Goal: Task Accomplishment & Management: Manage account settings

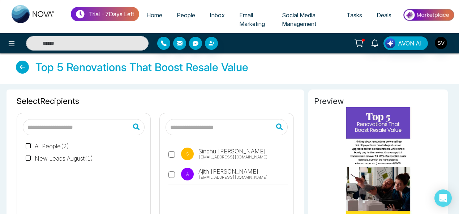
scroll to position [82, 0]
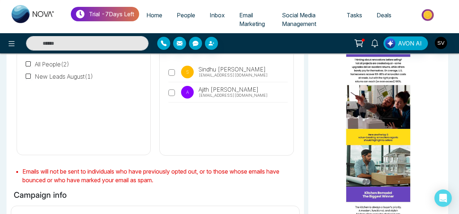
click at [302, 15] on span "Social Media Management" at bounding box center [299, 20] width 34 height 16
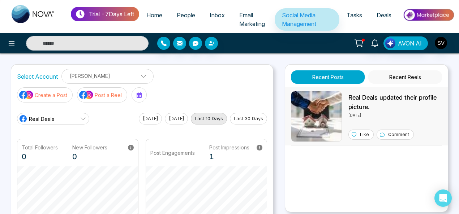
click at [362, 111] on p "Real Deals updated their profile picture." at bounding box center [395, 102] width 94 height 18
click at [9, 44] on icon at bounding box center [11, 43] width 9 height 9
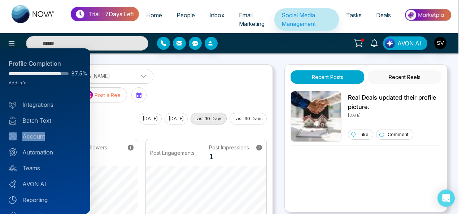
drag, startPoint x: 86, startPoint y: 134, endPoint x: 86, endPoint y: 143, distance: 9.8
click at [86, 143] on div "Profile Completion 87.5% Add Info Integrations Batch Text Account Automation Te…" at bounding box center [45, 131] width 90 height 166
click at [46, 100] on link "Integrations" at bounding box center [45, 104] width 73 height 9
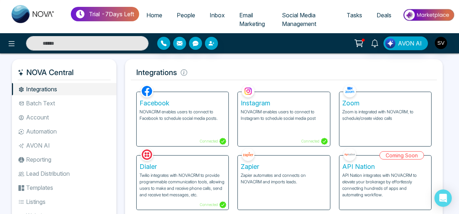
click at [43, 147] on li "AVON AI" at bounding box center [64, 145] width 104 height 12
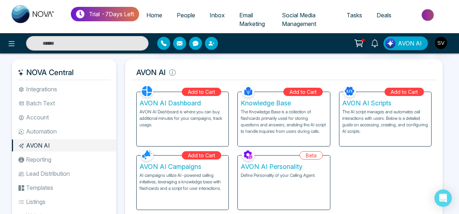
click at [31, 186] on li "Templates" at bounding box center [64, 188] width 104 height 12
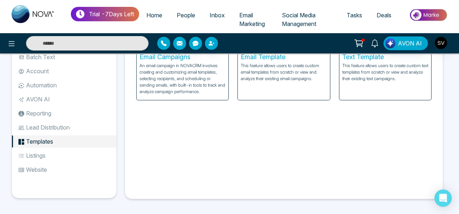
scroll to position [48, 0]
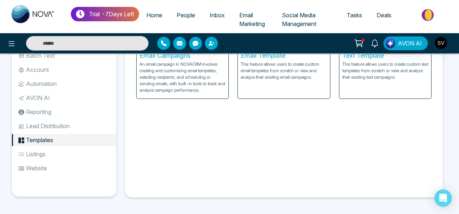
click at [389, 79] on p "This feature allows users to create custom text templates from scratch or view …" at bounding box center [385, 71] width 86 height 20
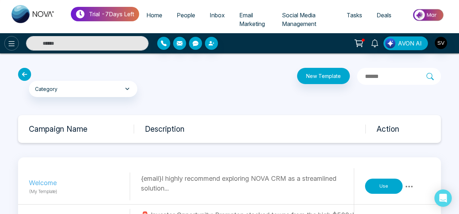
click at [16, 46] on button at bounding box center [11, 43] width 14 height 14
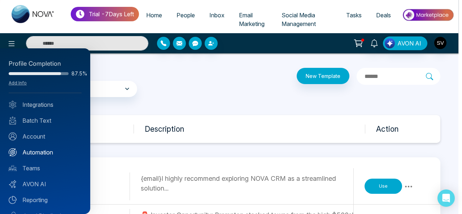
click at [40, 154] on link "Automation" at bounding box center [45, 152] width 73 height 9
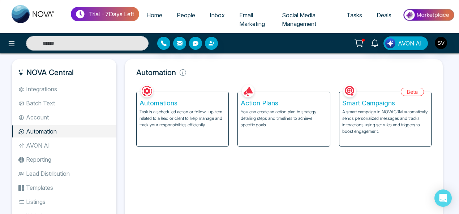
click at [288, 128] on div "Action Plans You can create an action plan to strategy detailing steps and time…" at bounding box center [284, 119] width 92 height 54
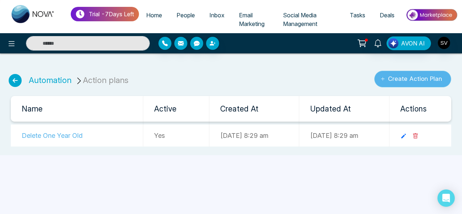
click at [412, 75] on button "Create Action Plan" at bounding box center [413, 79] width 77 height 17
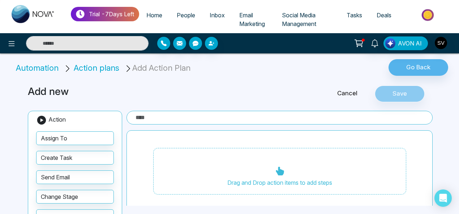
click at [161, 120] on input "text" at bounding box center [279, 118] width 306 height 14
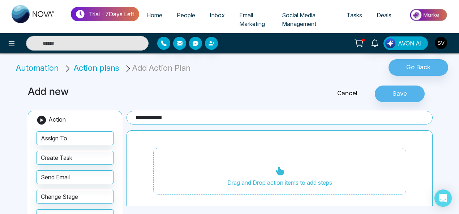
type input "**********"
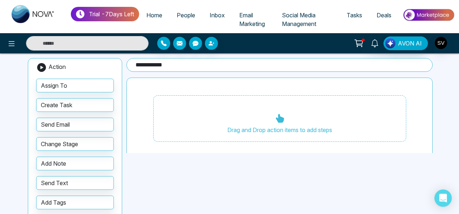
scroll to position [53, 0]
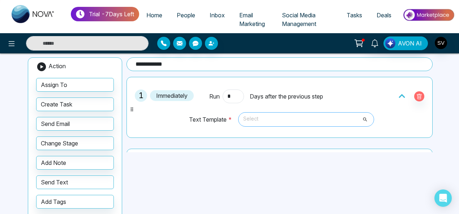
click at [267, 118] on span "Select" at bounding box center [306, 119] width 126 height 12
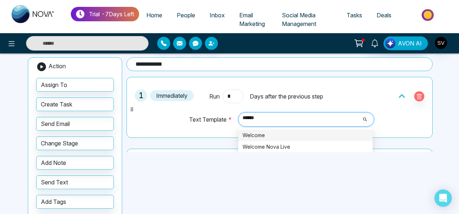
type input "*******"
click at [271, 134] on div "Welcome" at bounding box center [305, 135] width 126 height 8
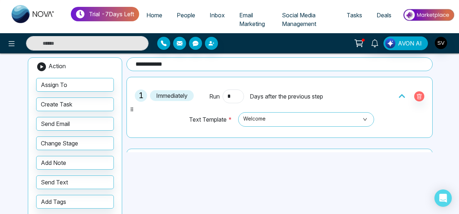
click at [177, 165] on div "**********" at bounding box center [229, 135] width 412 height 225
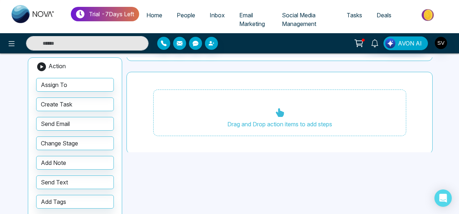
scroll to position [0, 0]
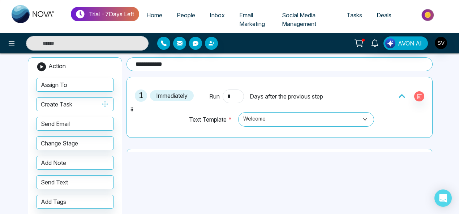
click at [106, 104] on icon "button" at bounding box center [105, 104] width 8 height 8
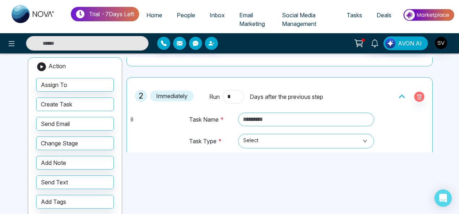
scroll to position [75, 0]
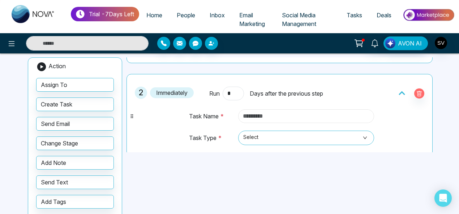
click at [256, 113] on input "text" at bounding box center [306, 116] width 136 height 14
type input "*"
click at [264, 138] on span "Select" at bounding box center [306, 138] width 126 height 12
type input "**********"
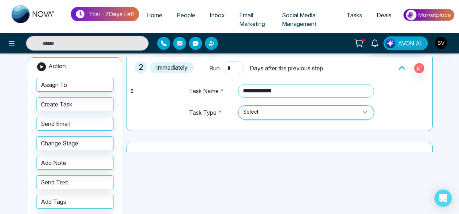
scroll to position [116, 0]
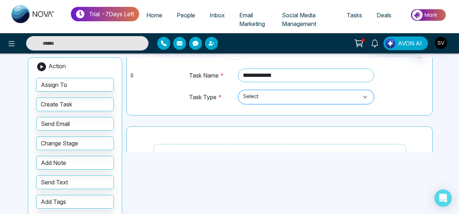
click at [252, 94] on span "Select" at bounding box center [306, 97] width 126 height 12
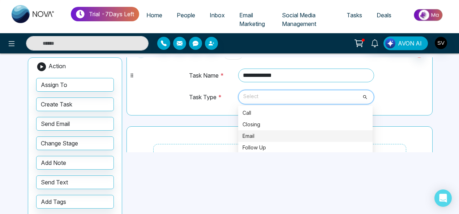
click at [252, 132] on div "Email" at bounding box center [305, 136] width 126 height 8
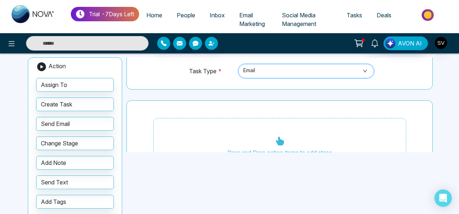
scroll to position [169, 0]
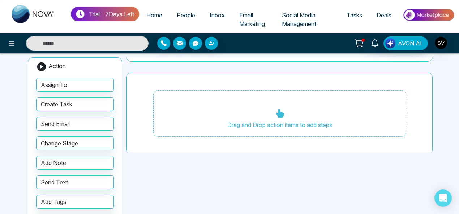
click at [232, 114] on div "Drag and Drop action items to add steps" at bounding box center [279, 113] width 253 height 47
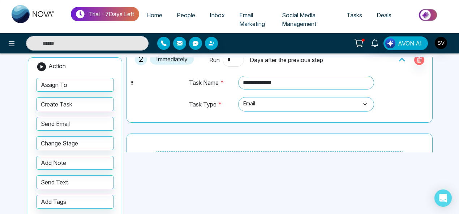
scroll to position [96, 0]
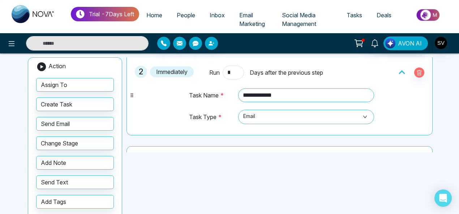
click at [258, 158] on div "**********" at bounding box center [229, 135] width 412 height 225
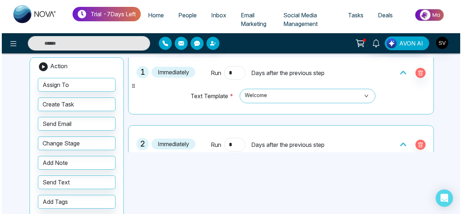
scroll to position [21, 0]
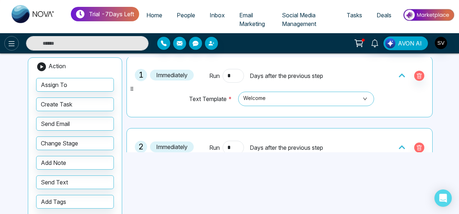
click at [12, 38] on button at bounding box center [11, 43] width 14 height 14
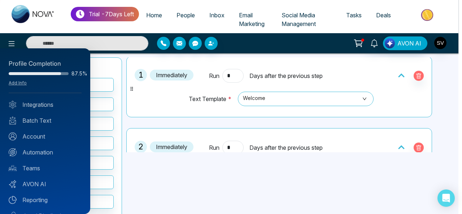
click at [86, 108] on div "Profile Completion 87.5% Add Info Integrations Batch Text Account Automation Te…" at bounding box center [45, 131] width 90 height 166
click at [87, 108] on div "Profile Completion 87.5% Add Info Integrations Batch Text Account Automation Te…" at bounding box center [45, 131] width 90 height 166
click at [46, 119] on link "Batch Text" at bounding box center [45, 120] width 73 height 9
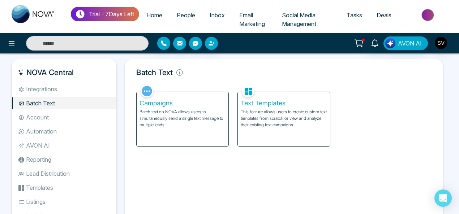
click at [262, 117] on p "This feature allows users to create custom text templates from scratch or view …" at bounding box center [284, 119] width 86 height 20
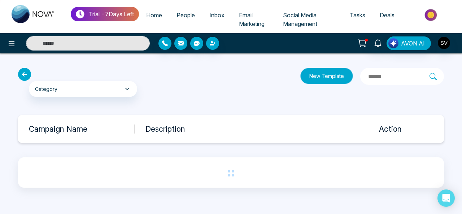
click at [313, 75] on button "New Template" at bounding box center [327, 76] width 53 height 16
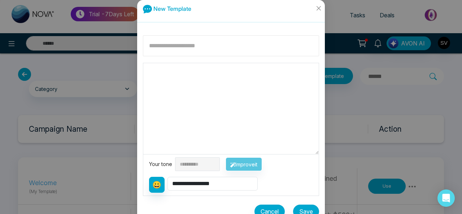
click at [181, 48] on input at bounding box center [231, 45] width 176 height 21
type input "*******"
click at [177, 71] on textarea at bounding box center [231, 108] width 176 height 91
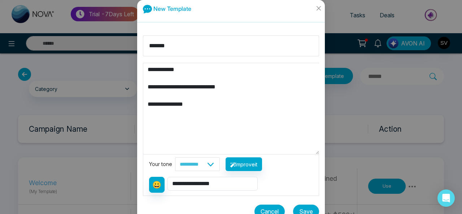
type textarea "**********"
click at [206, 163] on select "**********" at bounding box center [197, 165] width 45 height 14
select select "*******"
click at [175, 158] on select "**********" at bounding box center [197, 165] width 45 height 14
click at [191, 86] on textarea "**********" at bounding box center [231, 108] width 176 height 91
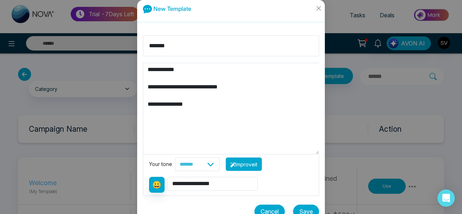
click at [257, 165] on button "Improve it" at bounding box center [244, 165] width 36 height 14
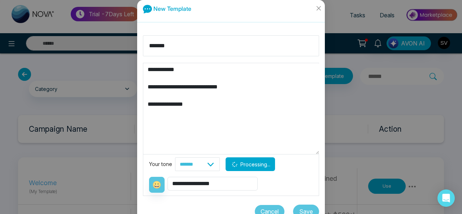
type textarea "**********"
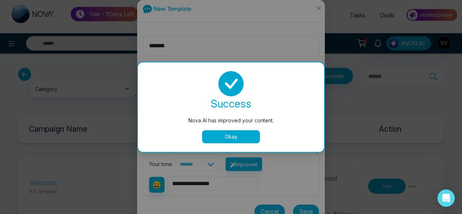
click at [236, 134] on button "Okay" at bounding box center [231, 136] width 58 height 13
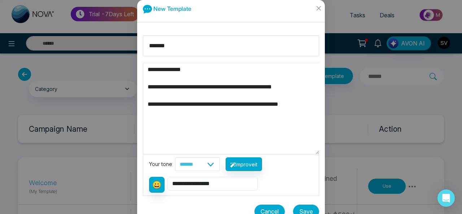
click at [208, 180] on select "**********" at bounding box center [213, 184] width 90 height 14
select select "*******"
click at [168, 177] on select "**********" at bounding box center [213, 184] width 90 height 14
type textarea "**********"
click at [191, 182] on select "**********" at bounding box center [213, 184] width 90 height 14
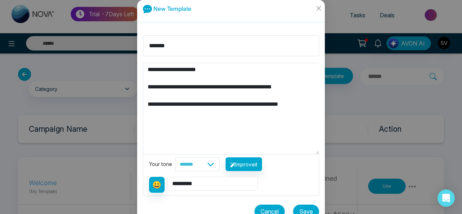
select select "**********"
click at [168, 177] on select "**********" at bounding box center [213, 184] width 90 height 14
drag, startPoint x: 197, startPoint y: 69, endPoint x: 184, endPoint y: 69, distance: 12.3
click at [184, 69] on textarea "**********" at bounding box center [231, 108] width 176 height 91
type textarea "**********"
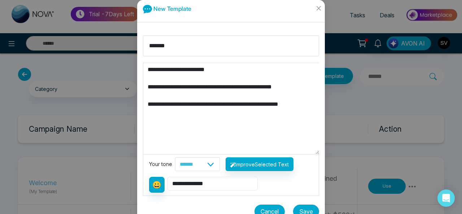
click at [198, 186] on select "**********" at bounding box center [213, 184] width 90 height 14
click at [273, 114] on textarea "**********" at bounding box center [231, 108] width 176 height 91
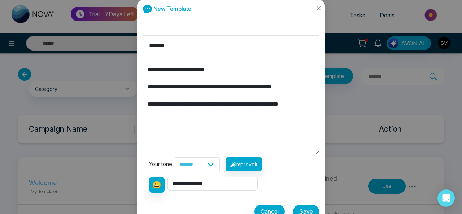
drag, startPoint x: 310, startPoint y: 210, endPoint x: 417, endPoint y: 156, distance: 120.2
click at [310, 209] on button "Save" at bounding box center [306, 212] width 26 height 14
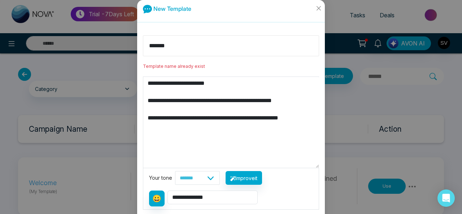
click at [182, 47] on input "*******" at bounding box center [231, 45] width 176 height 21
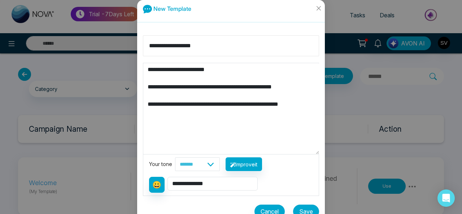
type input "**********"
click at [307, 207] on button "Save" at bounding box center [306, 212] width 26 height 14
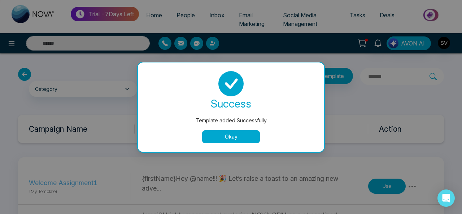
click at [230, 137] on button "Okay" at bounding box center [231, 136] width 58 height 13
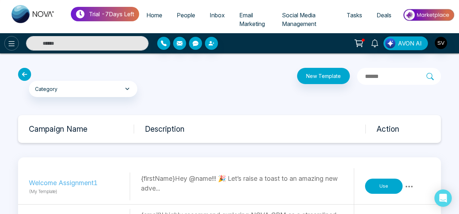
click at [12, 44] on icon at bounding box center [12, 43] width 6 height 5
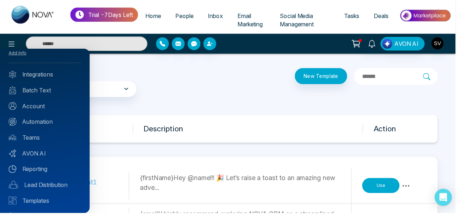
scroll to position [43, 0]
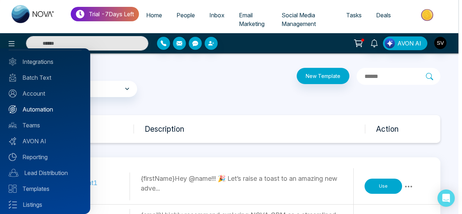
click at [41, 108] on link "Automation" at bounding box center [45, 109] width 73 height 9
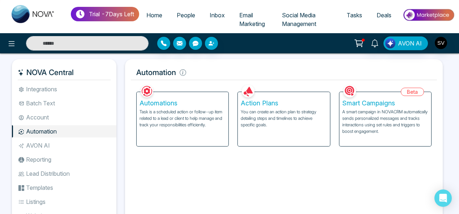
click at [266, 120] on p "You can create an action plan to strategy detailing steps and timelines to achi…" at bounding box center [284, 119] width 86 height 20
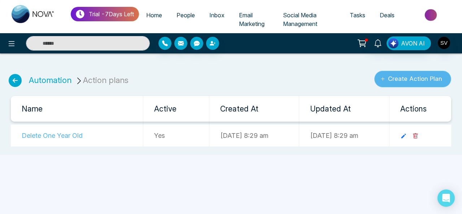
click at [410, 78] on button "Create Action Plan" at bounding box center [413, 79] width 77 height 17
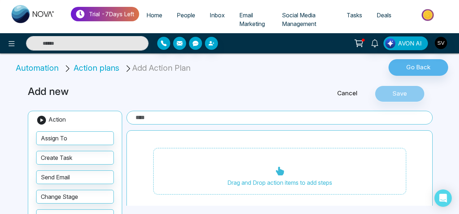
click at [151, 117] on input "text" at bounding box center [279, 118] width 306 height 14
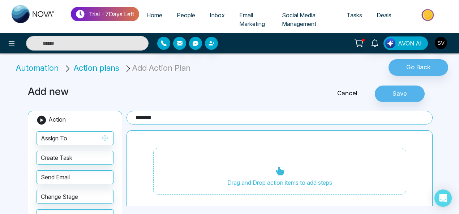
type input "*******"
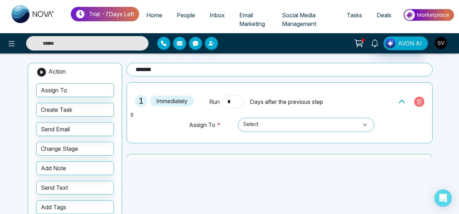
scroll to position [85, 0]
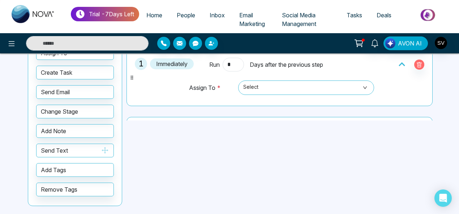
click at [48, 147] on button "Send Text" at bounding box center [75, 151] width 78 height 14
click at [280, 85] on span "Select" at bounding box center [306, 88] width 126 height 12
drag, startPoint x: 436, startPoint y: 59, endPoint x: 439, endPoint y: 78, distance: 19.5
click at [439, 78] on div "Trial - 7 Days Left Home People Inbox Email Marketing Social Media Management T…" at bounding box center [229, 66] width 459 height 302
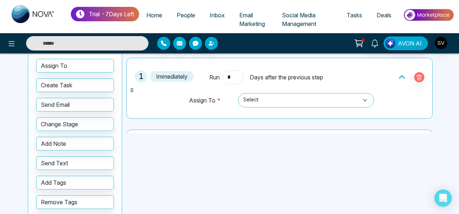
scroll to position [70, 0]
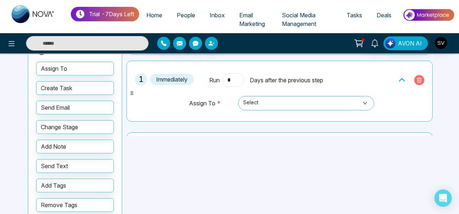
click at [416, 78] on icon "button" at bounding box center [419, 81] width 6 height 6
click at [417, 76] on button "button" at bounding box center [419, 80] width 10 height 10
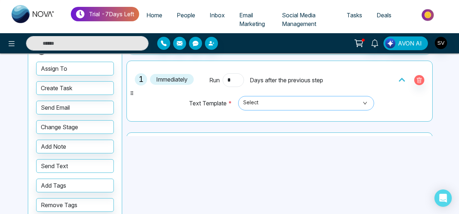
click at [245, 102] on span "Select" at bounding box center [306, 103] width 126 height 12
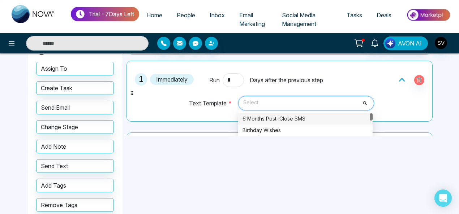
scroll to position [22, 0]
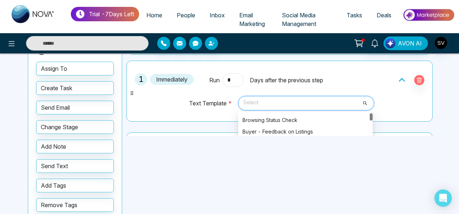
click at [370, 117] on div at bounding box center [371, 116] width 3 height 7
click at [275, 106] on span "Select" at bounding box center [306, 103] width 126 height 12
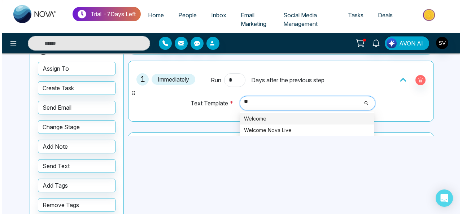
scroll to position [0, 0]
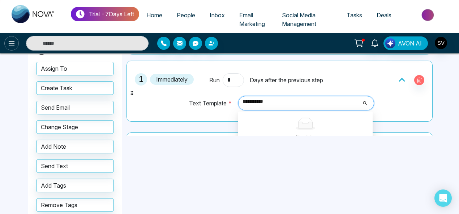
type input "**********"
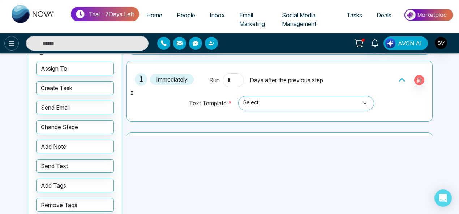
click at [13, 44] on icon at bounding box center [11, 43] width 9 height 9
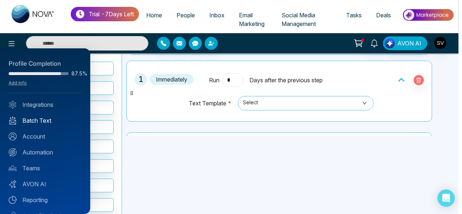
click at [51, 120] on link "Batch Text" at bounding box center [45, 120] width 73 height 9
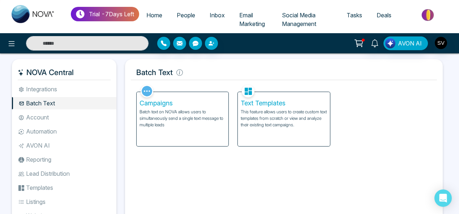
click at [296, 104] on h5 "Text Templates" at bounding box center [284, 103] width 86 height 8
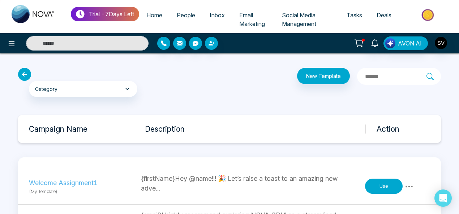
click at [387, 182] on button "Use" at bounding box center [384, 186] width 38 height 15
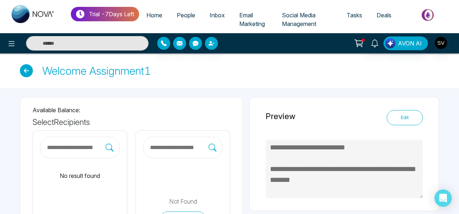
type textarea "**********"
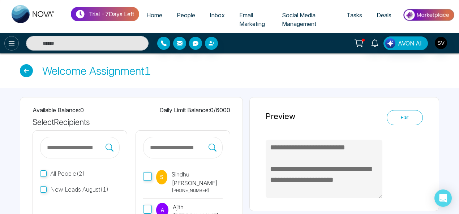
click at [13, 46] on icon at bounding box center [12, 43] width 6 height 5
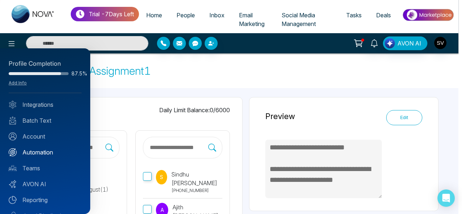
click at [39, 153] on link "Automation" at bounding box center [45, 152] width 73 height 9
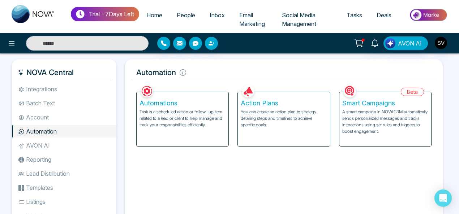
click at [295, 122] on p "You can create an action plan to strategy detailing steps and timelines to achi…" at bounding box center [284, 119] width 86 height 20
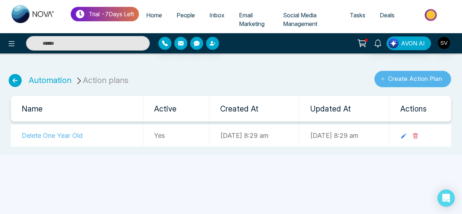
click at [411, 79] on button "Create Action Plan" at bounding box center [413, 79] width 77 height 17
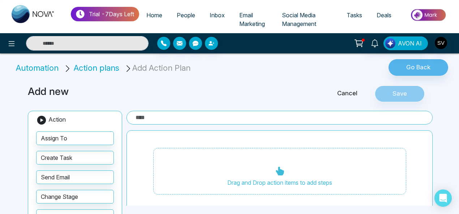
click at [149, 119] on input "text" at bounding box center [279, 118] width 306 height 14
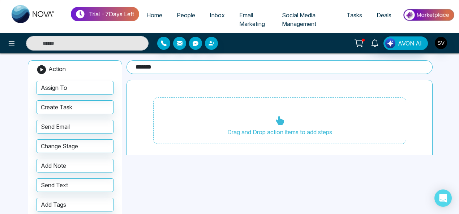
scroll to position [69, 0]
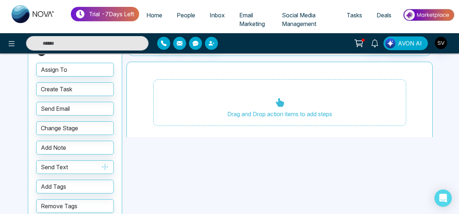
type input "*******"
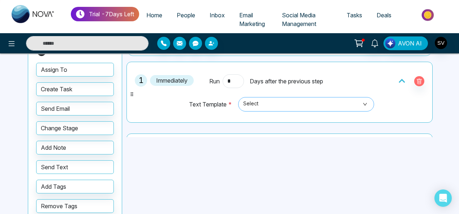
click at [289, 105] on span "Select" at bounding box center [306, 104] width 126 height 12
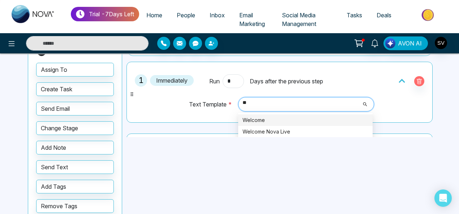
type input "***"
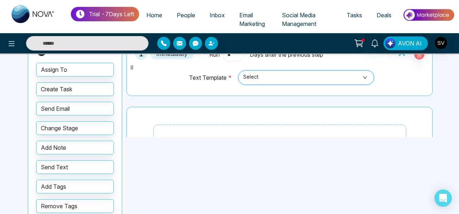
scroll to position [28, 0]
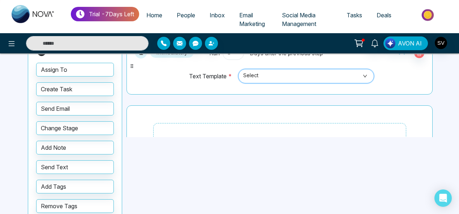
click at [275, 77] on span "Select" at bounding box center [306, 76] width 126 height 12
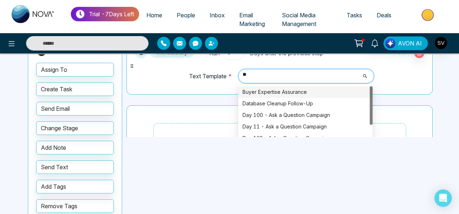
type input "*"
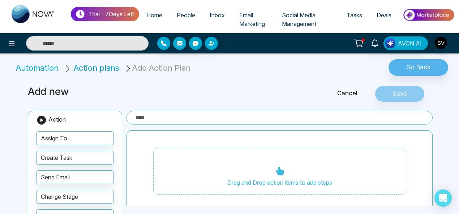
click at [154, 116] on input "text" at bounding box center [279, 118] width 306 height 14
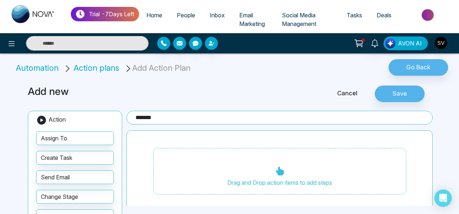
scroll to position [24, 0]
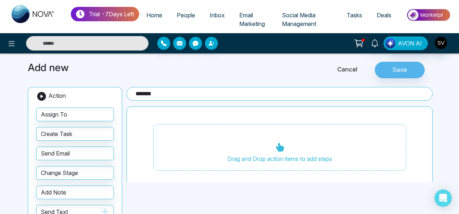
type input "*******"
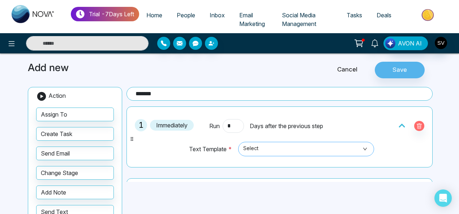
click at [267, 146] on span "Select" at bounding box center [306, 149] width 126 height 12
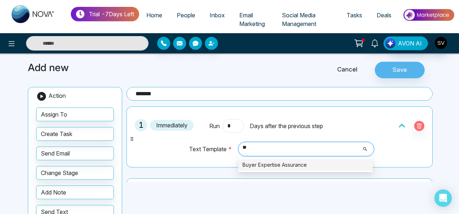
type input "*"
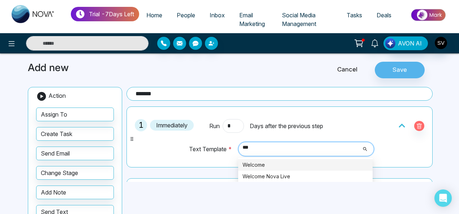
type input "****"
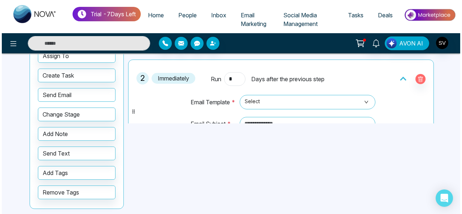
scroll to position [73, 0]
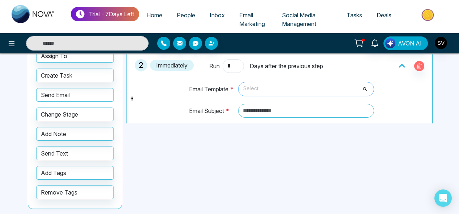
click at [257, 87] on span "Select" at bounding box center [306, 89] width 126 height 12
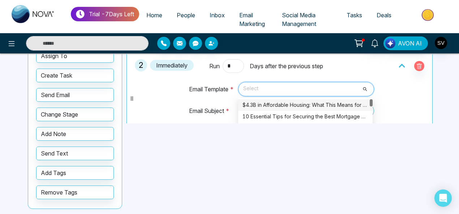
click at [431, 100] on div "******* 1 Immediately Run * Days after the previous step Text Template * Select…" at bounding box center [280, 99] width 309 height 289
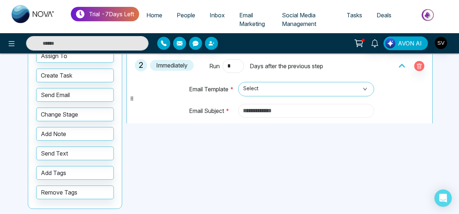
click at [264, 105] on input "text" at bounding box center [306, 111] width 136 height 14
click at [16, 47] on button at bounding box center [11, 43] width 14 height 14
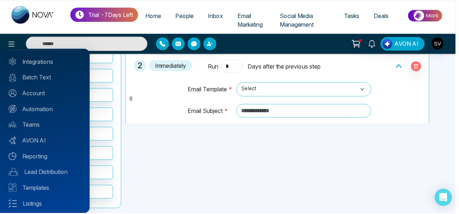
scroll to position [69, 0]
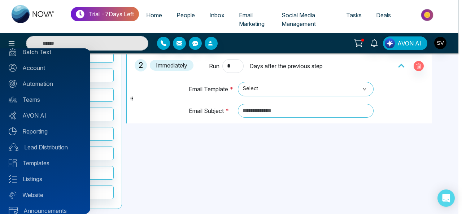
click at [367, 168] on div at bounding box center [231, 107] width 462 height 214
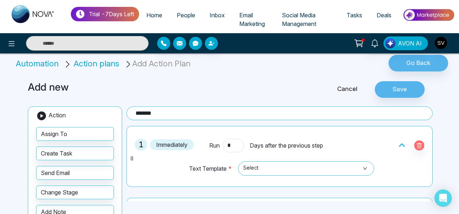
scroll to position [0, 0]
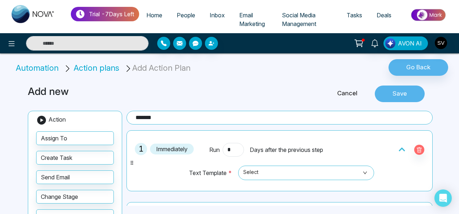
click at [396, 93] on button "Save" at bounding box center [400, 94] width 50 height 17
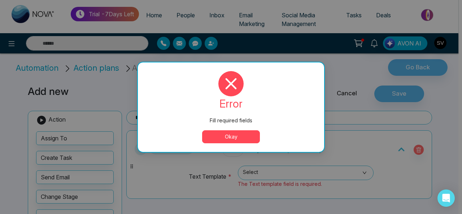
click at [232, 136] on button "Okay" at bounding box center [231, 136] width 58 height 13
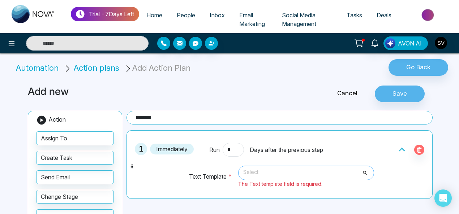
click at [278, 171] on span "Select" at bounding box center [306, 173] width 126 height 12
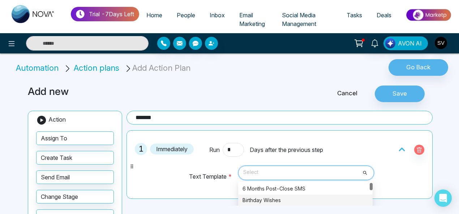
drag, startPoint x: 272, startPoint y: 200, endPoint x: 315, endPoint y: 173, distance: 51.5
click at [272, 200] on div "Birthday Wishes" at bounding box center [305, 201] width 126 height 8
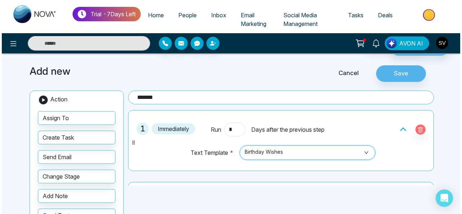
scroll to position [13, 0]
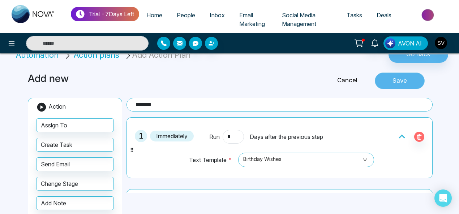
click at [398, 79] on button "Save" at bounding box center [400, 81] width 50 height 17
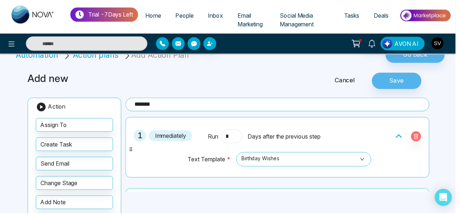
scroll to position [84, 0]
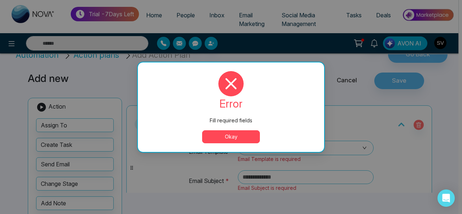
click at [242, 138] on button "Okay" at bounding box center [231, 136] width 58 height 13
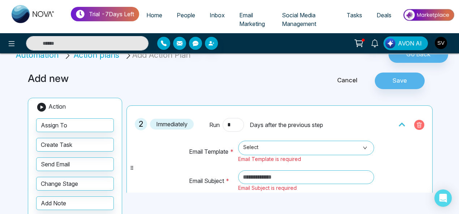
click at [418, 125] on icon "button" at bounding box center [419, 126] width 2 height 3
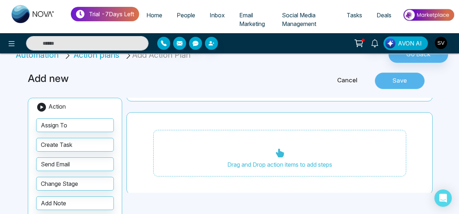
click at [411, 82] on button "Save" at bounding box center [400, 81] width 50 height 17
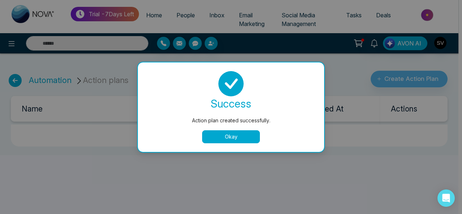
click at [245, 135] on button "Okay" at bounding box center [231, 136] width 58 height 13
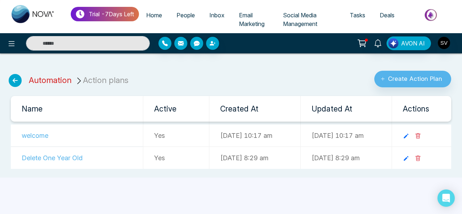
click at [52, 77] on link "Automation" at bounding box center [50, 80] width 43 height 9
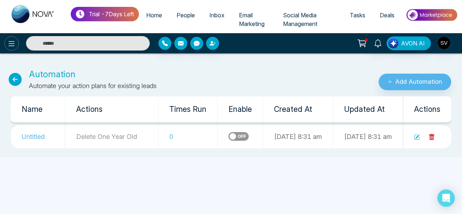
click at [13, 42] on icon at bounding box center [11, 43] width 9 height 9
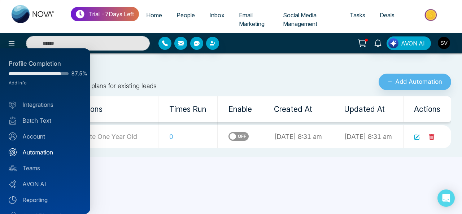
click at [53, 151] on link "Automation" at bounding box center [45, 152] width 73 height 9
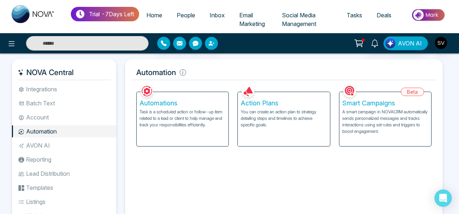
click at [171, 116] on p "Task is a scheduled action or follow-up item related to a lead or client to hel…" at bounding box center [182, 119] width 86 height 20
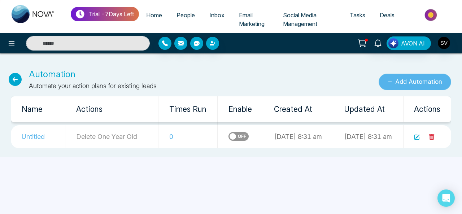
click at [439, 82] on button "Add Automation" at bounding box center [415, 82] width 73 height 17
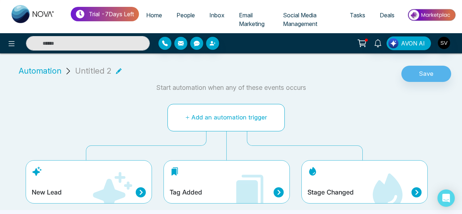
click at [212, 117] on button "Add an automation trigger" at bounding box center [226, 117] width 117 height 27
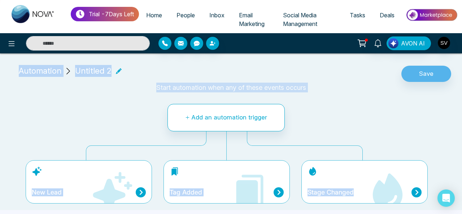
drag, startPoint x: 462, startPoint y: 42, endPoint x: 462, endPoint y: 103, distance: 61.4
click at [462, 103] on div "Trial - 7 Days Left Home People Inbox Email Marketing Social Media Management T…" at bounding box center [231, 107] width 462 height 214
click at [228, 188] on div "Tag Added" at bounding box center [227, 192] width 114 height 10
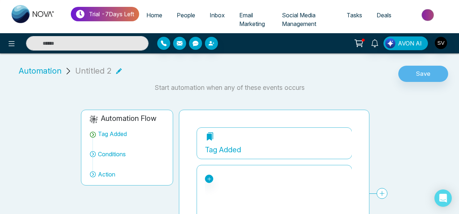
click at [47, 71] on span "Automation" at bounding box center [40, 71] width 43 height 12
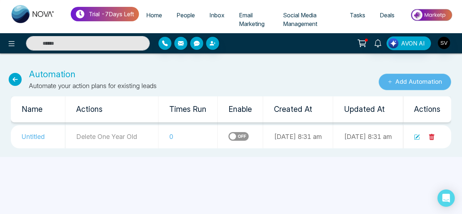
click at [401, 83] on button "Add Automation" at bounding box center [415, 82] width 73 height 17
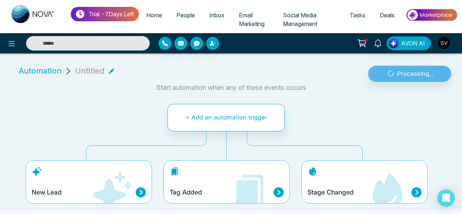
click at [83, 181] on div "New Lead" at bounding box center [89, 181] width 126 height 43
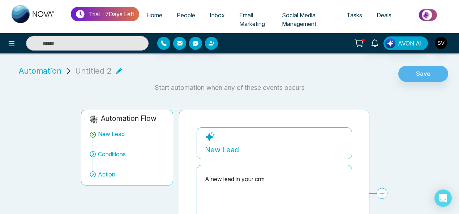
scroll to position [62, 0]
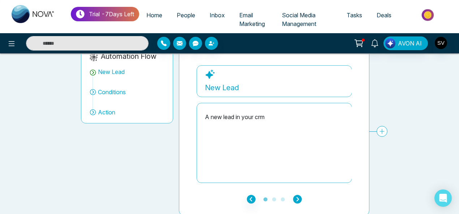
click at [298, 199] on icon "button" at bounding box center [297, 199] width 9 height 9
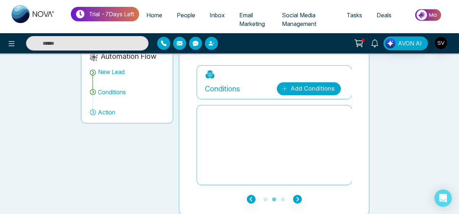
click at [312, 88] on link "Add Conditions" at bounding box center [309, 88] width 64 height 13
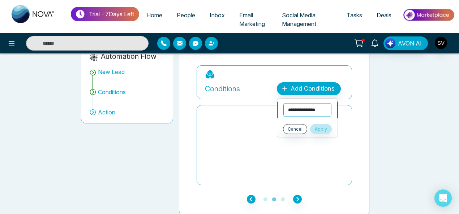
click at [307, 112] on select "**********" at bounding box center [307, 110] width 48 height 14
drag, startPoint x: 268, startPoint y: 193, endPoint x: 270, endPoint y: 187, distance: 6.6
click at [268, 193] on div "**********" at bounding box center [274, 132] width 190 height 168
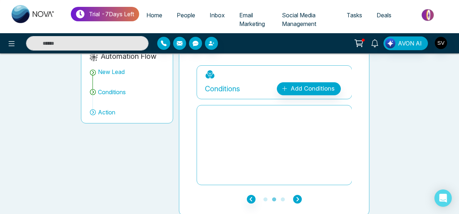
click at [297, 196] on icon "button" at bounding box center [297, 199] width 9 height 9
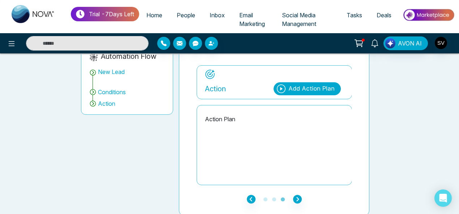
click at [300, 86] on div "Add Action Plan" at bounding box center [311, 88] width 46 height 9
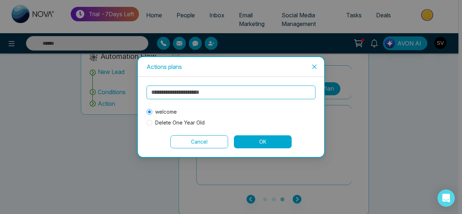
click at [272, 141] on button "OK" at bounding box center [263, 141] width 58 height 13
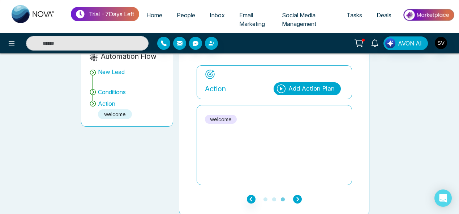
click at [296, 198] on icon "button" at bounding box center [297, 199] width 9 height 9
click at [298, 195] on icon "button" at bounding box center [297, 199] width 9 height 9
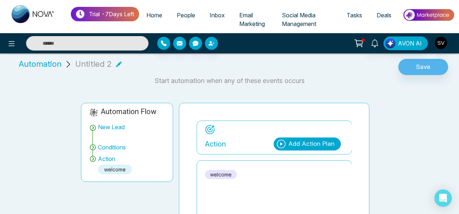
scroll to position [5, 0]
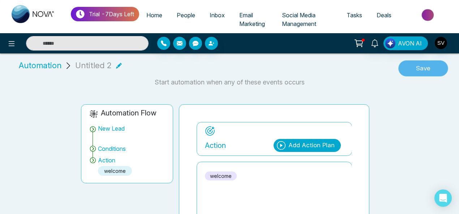
click at [426, 71] on button "Save" at bounding box center [423, 68] width 50 height 17
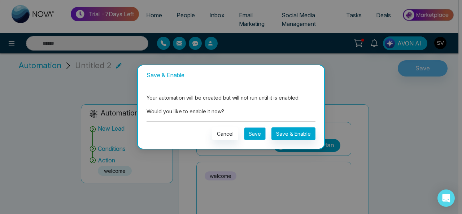
click at [263, 135] on button "Save" at bounding box center [255, 134] width 22 height 13
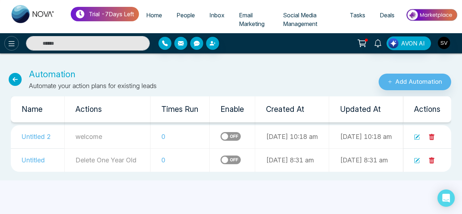
click at [10, 47] on icon at bounding box center [11, 43] width 9 height 9
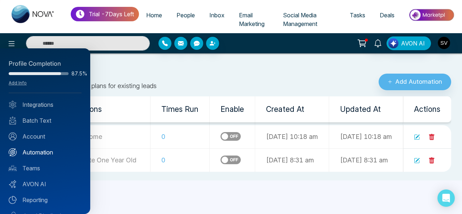
click at [41, 152] on link "Automation" at bounding box center [45, 152] width 73 height 9
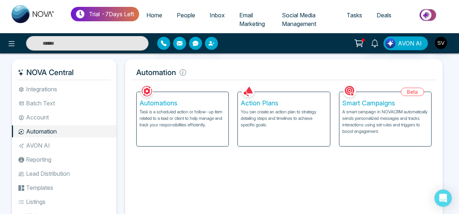
click at [277, 115] on p "You can create an action plan to strategy detailing steps and timelines to achi…" at bounding box center [284, 119] width 86 height 20
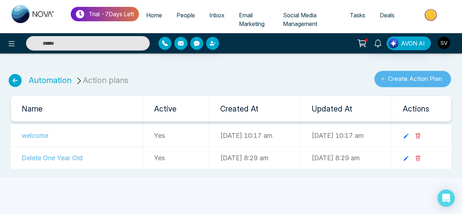
click at [419, 80] on button "Create Action Plan" at bounding box center [413, 79] width 77 height 17
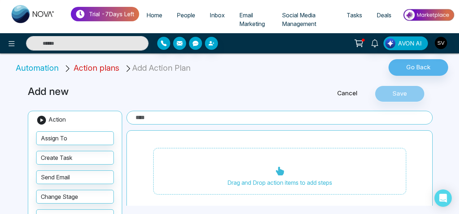
drag, startPoint x: 92, startPoint y: 65, endPoint x: 142, endPoint y: 74, distance: 50.6
click at [92, 65] on span "Action plans" at bounding box center [97, 67] width 46 height 9
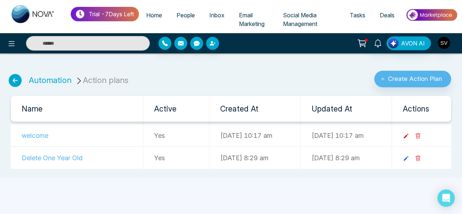
click at [410, 135] on icon at bounding box center [406, 136] width 7 height 7
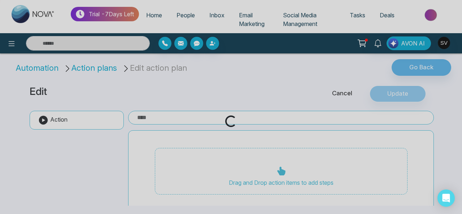
type input "*******"
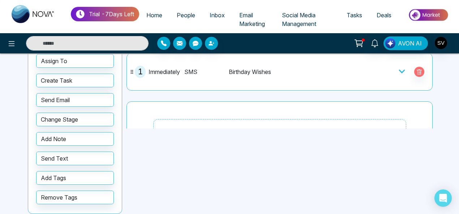
scroll to position [76, 0]
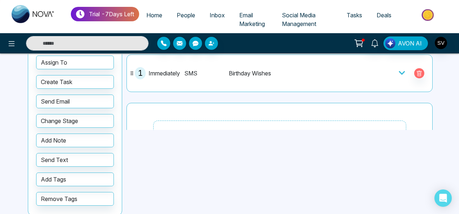
click at [171, 72] on span "Immediately" at bounding box center [163, 73] width 31 height 9
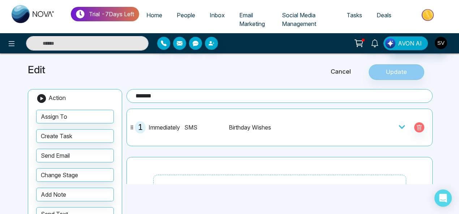
scroll to position [14, 0]
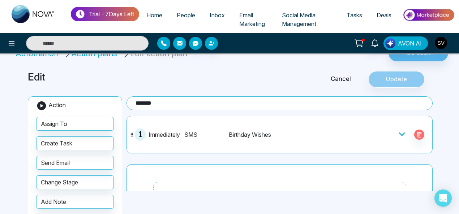
click at [402, 78] on div "Cancel Update" at bounding box center [366, 79] width 137 height 17
click at [139, 133] on span "1" at bounding box center [140, 135] width 11 height 12
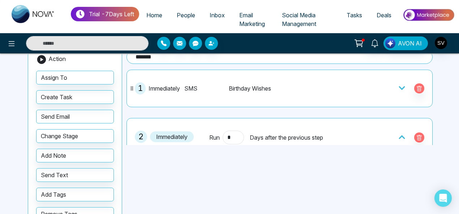
scroll to position [70, 0]
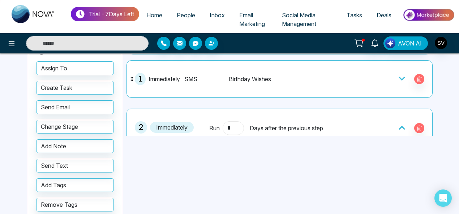
click at [230, 128] on input "*" at bounding box center [233, 128] width 21 height 14
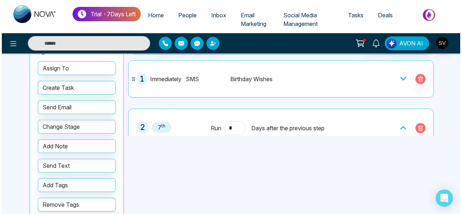
scroll to position [85, 0]
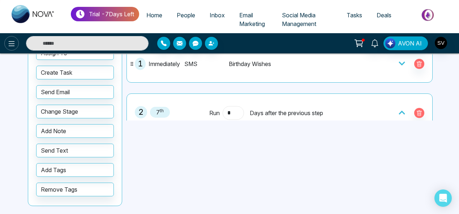
type input "*"
click at [13, 41] on icon at bounding box center [11, 43] width 9 height 9
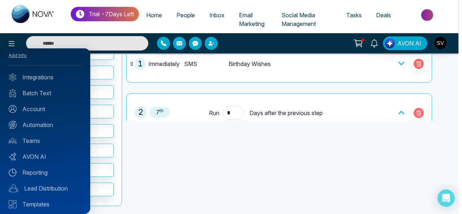
scroll to position [27, 0]
click at [25, 140] on link "Teams" at bounding box center [45, 141] width 73 height 9
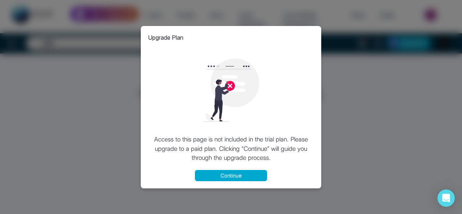
click at [249, 172] on button "Continue" at bounding box center [231, 175] width 72 height 11
click at [334, 183] on div "Upgrade Plan Access to this page is not included in the trial plan. Please upgr…" at bounding box center [231, 107] width 462 height 214
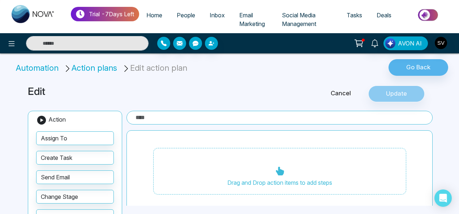
type input "*******"
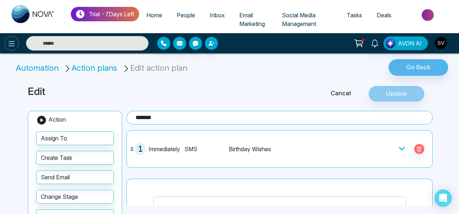
click at [16, 42] on icon at bounding box center [11, 43] width 9 height 9
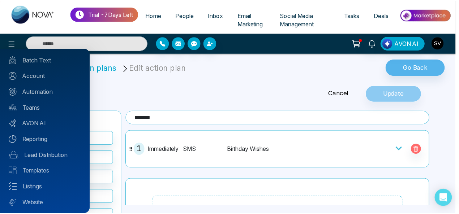
scroll to position [78, 0]
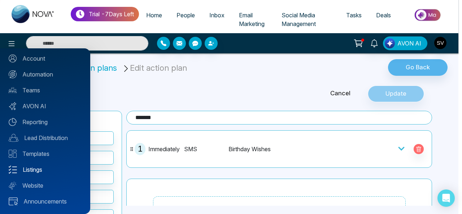
click at [44, 168] on link "Listings" at bounding box center [45, 169] width 73 height 9
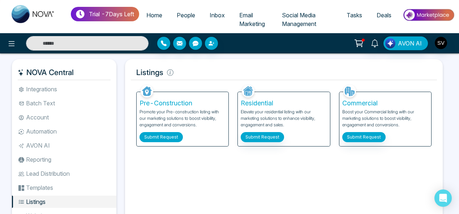
click at [171, 138] on button "Submit Request" at bounding box center [160, 137] width 43 height 10
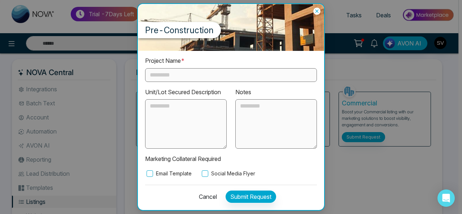
click at [212, 76] on input "text" at bounding box center [231, 75] width 172 height 14
click at [316, 13] on icon at bounding box center [316, 11] width 3 height 3
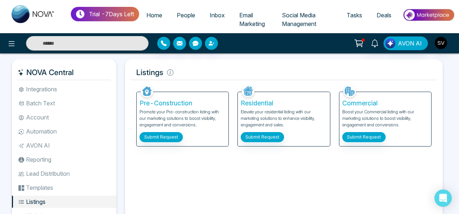
click at [43, 87] on li "Integrations" at bounding box center [64, 89] width 104 height 12
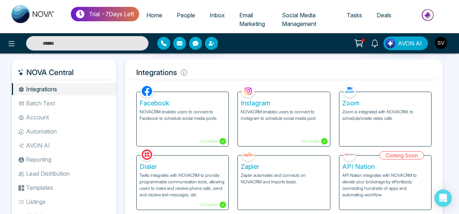
click at [52, 160] on li "Reporting" at bounding box center [64, 160] width 104 height 12
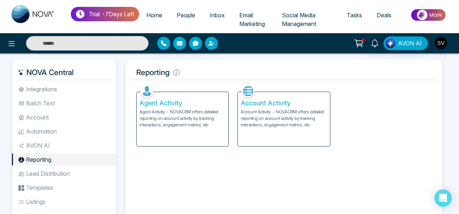
scroll to position [5, 0]
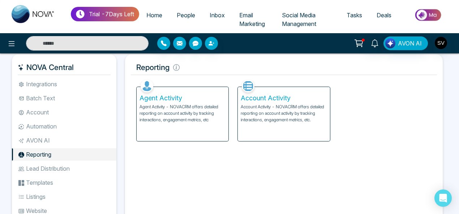
click at [172, 117] on p "Agent Activity - NOVACRM offers detailed reporting on account activity by track…" at bounding box center [182, 114] width 86 height 20
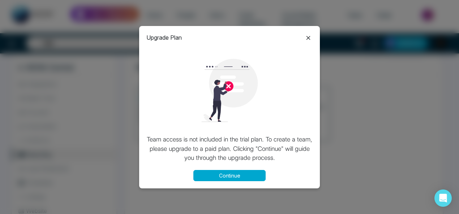
click at [308, 37] on icon at bounding box center [308, 38] width 9 height 9
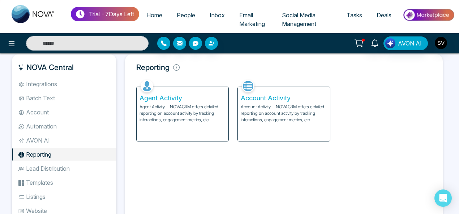
click at [286, 118] on p "Account Activity - NOVACRM offers detailed reporting on account activity by tra…" at bounding box center [284, 114] width 86 height 20
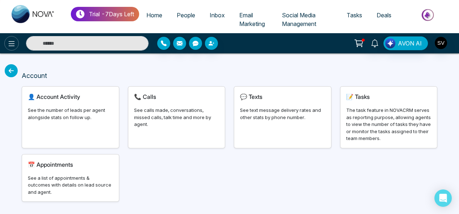
click at [7, 45] on button at bounding box center [11, 43] width 14 height 14
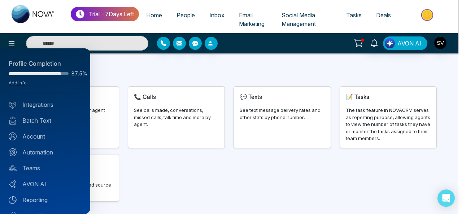
click at [186, 173] on div at bounding box center [231, 107] width 462 height 214
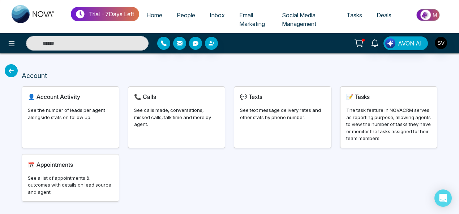
click at [199, 104] on div "📞 Calls See calls made, conversations, missed calls, talk time and more by agen…" at bounding box center [176, 117] width 97 height 61
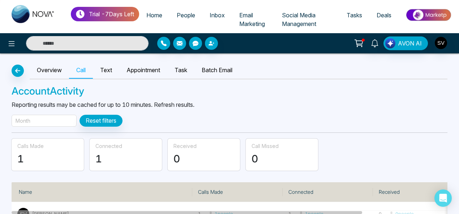
scroll to position [27, 0]
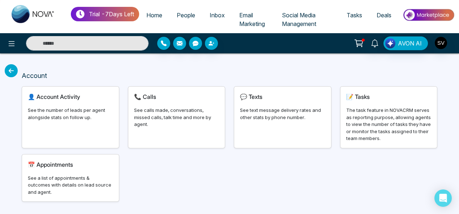
click at [286, 104] on div "💬 Texts See text message delivery rates and other stats by phone number." at bounding box center [282, 117] width 97 height 61
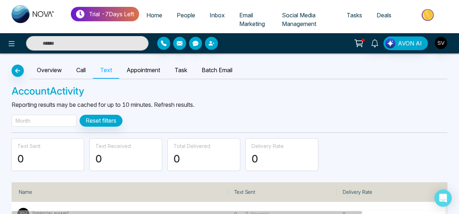
scroll to position [27, 0]
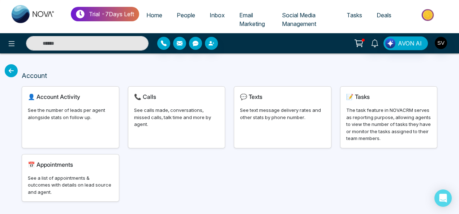
click at [363, 111] on div "The task feature in NOVACRM serves as reporting purpose, allowing agents to vie…" at bounding box center [388, 124] width 85 height 35
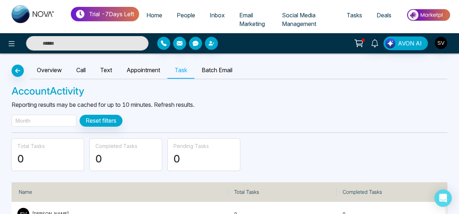
scroll to position [27, 0]
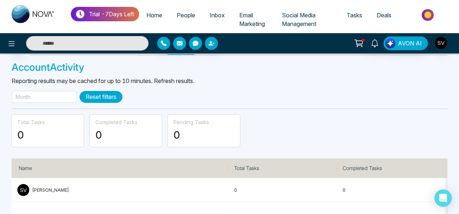
click at [118, 97] on button "Reset filters" at bounding box center [100, 97] width 43 height 12
click at [362, 43] on icon at bounding box center [359, 42] width 6 height 3
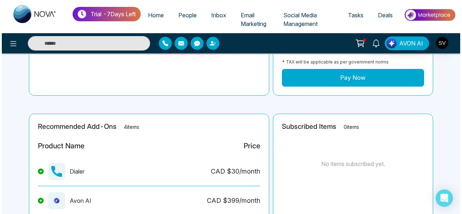
scroll to position [227, 0]
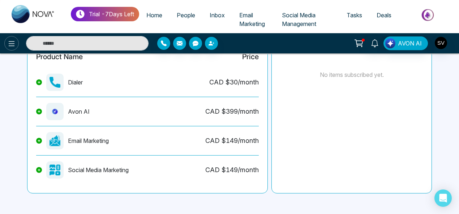
click at [10, 40] on icon at bounding box center [11, 43] width 9 height 9
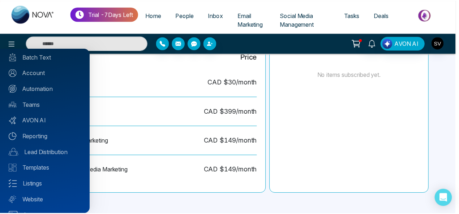
scroll to position [78, 0]
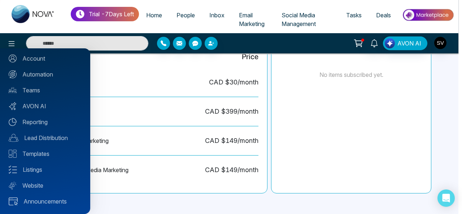
click at [402, 96] on div at bounding box center [231, 107] width 462 height 214
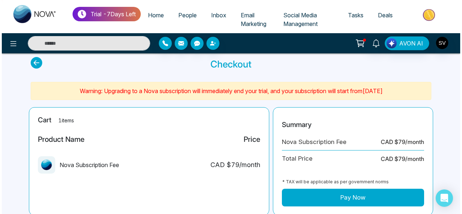
scroll to position [1, 0]
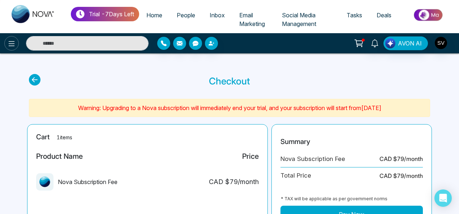
click at [9, 43] on icon at bounding box center [12, 43] width 6 height 5
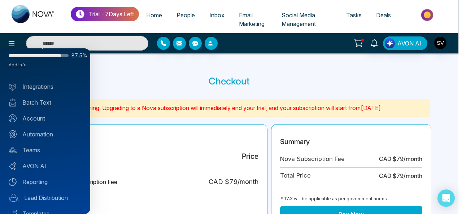
scroll to position [18, 0]
click at [43, 88] on link "Integrations" at bounding box center [45, 87] width 73 height 9
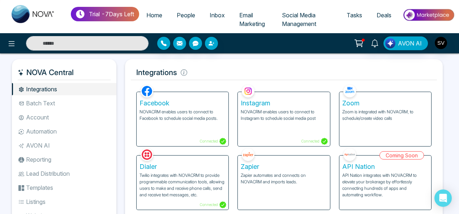
click at [52, 173] on li "Lead Distribution" at bounding box center [64, 174] width 104 height 12
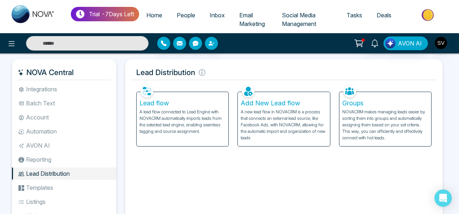
click at [198, 114] on p "A lead flow connected to Lead Engine with NOVACRM automatically imports leads f…" at bounding box center [182, 122] width 86 height 26
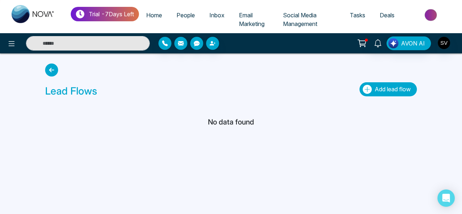
click at [391, 89] on span "Add lead flow" at bounding box center [393, 89] width 36 height 7
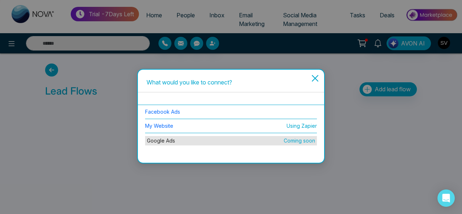
click at [314, 81] on icon "close" at bounding box center [315, 78] width 9 height 9
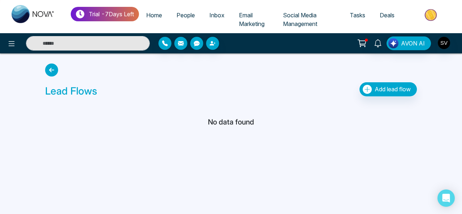
click at [388, 16] on span "Deals" at bounding box center [387, 15] width 15 height 7
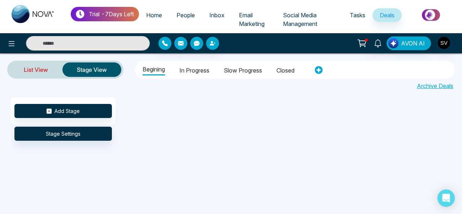
click at [48, 72] on link "List View" at bounding box center [35, 69] width 53 height 17
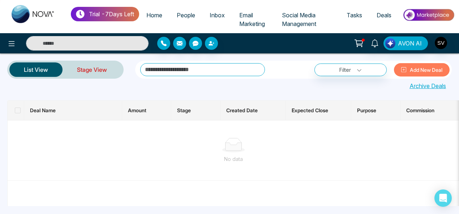
click at [82, 69] on link "Stage View" at bounding box center [91, 69] width 59 height 17
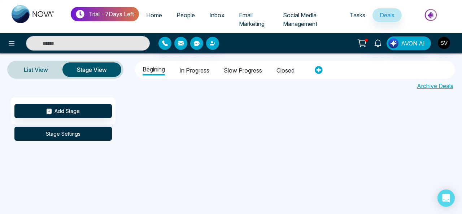
click at [78, 135] on button "Stage Settings" at bounding box center [63, 134] width 98 height 14
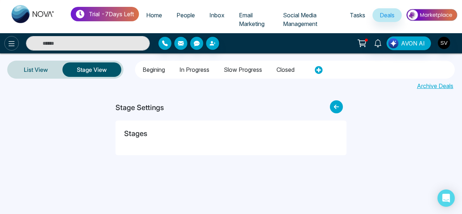
click at [8, 41] on icon at bounding box center [11, 43] width 9 height 9
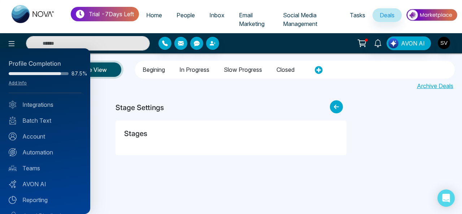
click at [101, 42] on div at bounding box center [231, 107] width 462 height 214
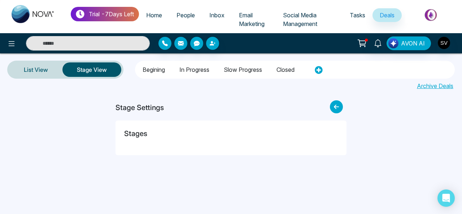
click at [182, 16] on span "People" at bounding box center [186, 15] width 18 height 7
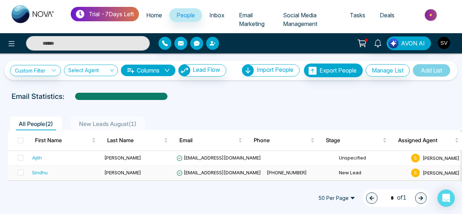
click at [46, 170] on div "Sindhu" at bounding box center [40, 172] width 16 height 7
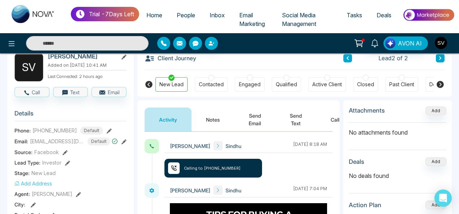
scroll to position [34, 0]
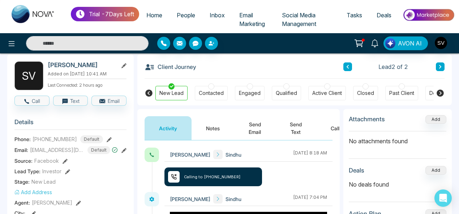
click at [439, 92] on icon at bounding box center [439, 93] width 7 height 7
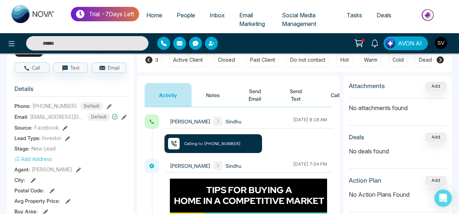
scroll to position [60, 0]
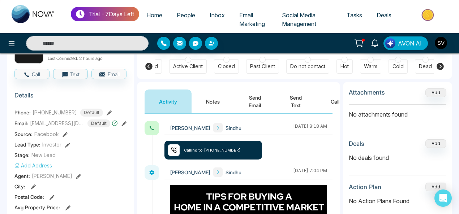
click at [150, 66] on icon at bounding box center [148, 66] width 7 height 7
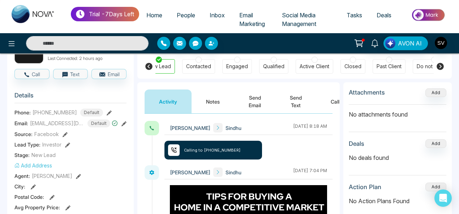
scroll to position [0, 0]
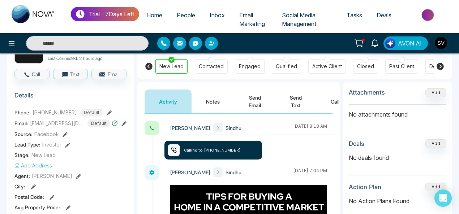
drag, startPoint x: 401, startPoint y: 78, endPoint x: 453, endPoint y: 64, distance: 53.9
click at [401, 78] on div "New Lead Contacted Engaged Qualified Active Client Closed Past Client Do not co…" at bounding box center [294, 65] width 278 height 27
click at [440, 64] on icon at bounding box center [439, 66] width 7 height 7
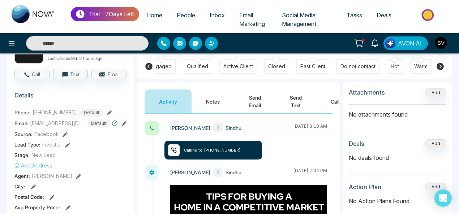
scroll to position [0, 139]
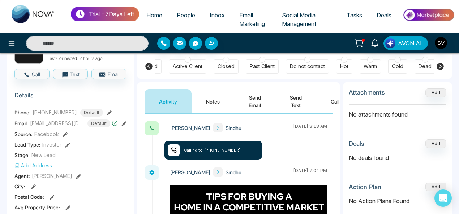
click at [305, 60] on div at bounding box center [307, 60] width 6 height 6
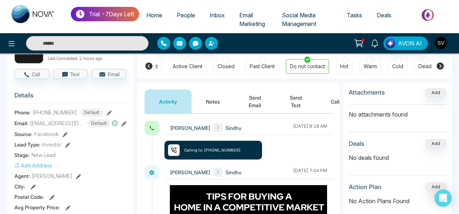
click at [306, 59] on icon at bounding box center [308, 59] width 4 height 3
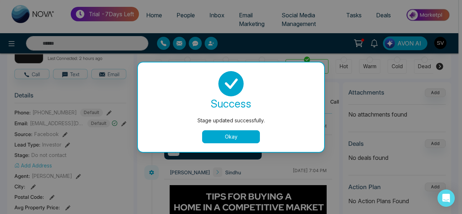
click at [249, 135] on button "Okay" at bounding box center [231, 136] width 58 height 13
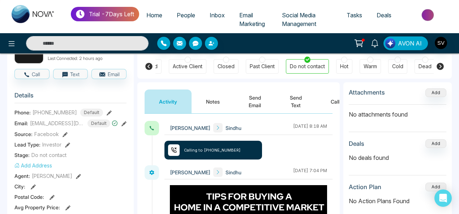
click at [306, 59] on icon at bounding box center [308, 60] width 4 height 3
click at [260, 59] on div at bounding box center [262, 60] width 6 height 6
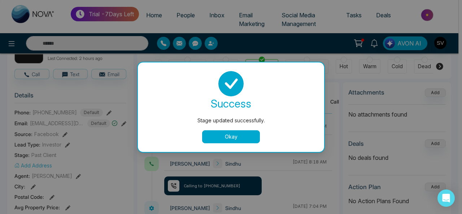
click at [228, 138] on button "Okay" at bounding box center [231, 136] width 58 height 13
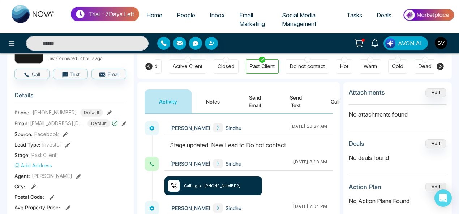
click at [186, 59] on div at bounding box center [188, 60] width 6 height 6
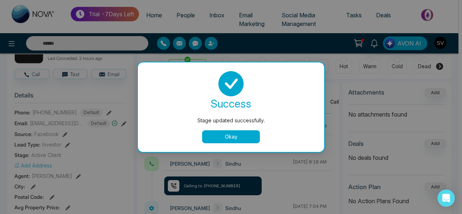
click at [225, 134] on button "Okay" at bounding box center [231, 136] width 58 height 13
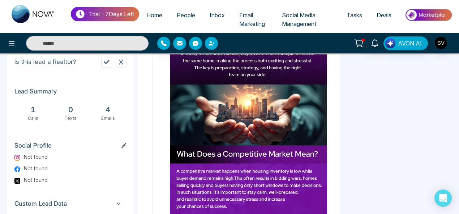
scroll to position [393, 0]
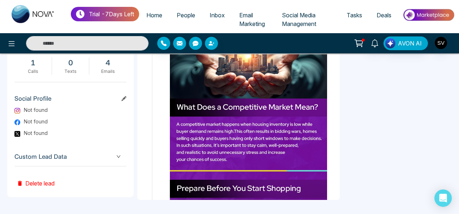
click at [117, 157] on icon "down" at bounding box center [118, 157] width 4 height 4
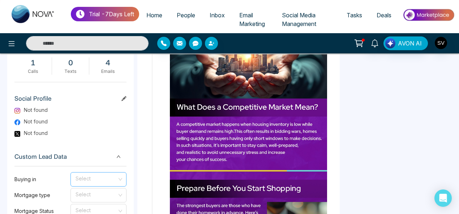
click at [86, 184] on input "search" at bounding box center [96, 178] width 42 height 11
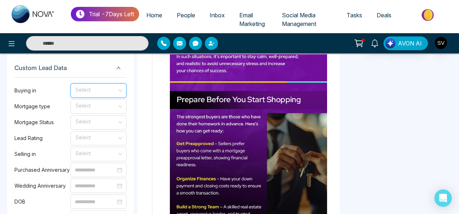
scroll to position [489, 0]
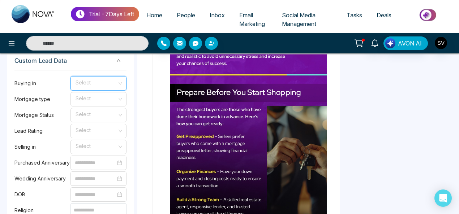
click at [90, 87] on input "search" at bounding box center [96, 82] width 42 height 11
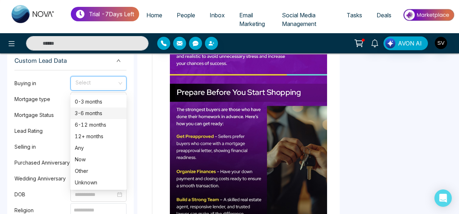
click at [89, 113] on div "3-6 months" at bounding box center [98, 113] width 47 height 8
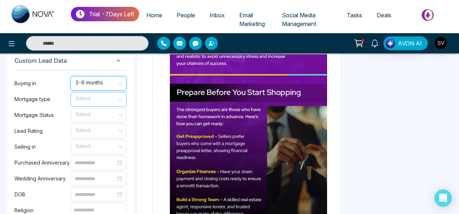
click at [91, 103] on input "search" at bounding box center [96, 97] width 42 height 11
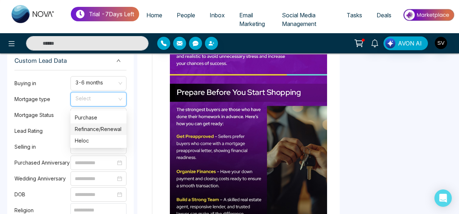
click at [86, 130] on div "Refinance/Renewal" at bounding box center [98, 129] width 47 height 8
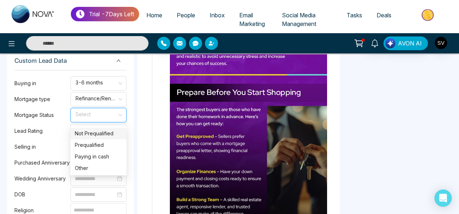
click at [88, 117] on input "search" at bounding box center [96, 113] width 42 height 11
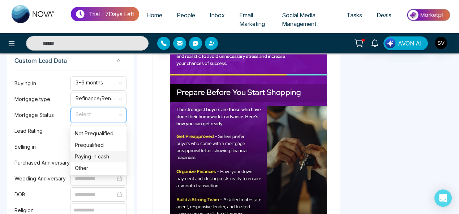
click at [95, 153] on div "Paying in cash" at bounding box center [98, 157] width 47 height 8
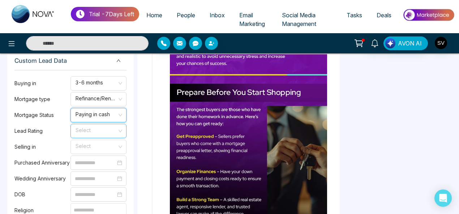
click at [92, 138] on span at bounding box center [96, 131] width 42 height 14
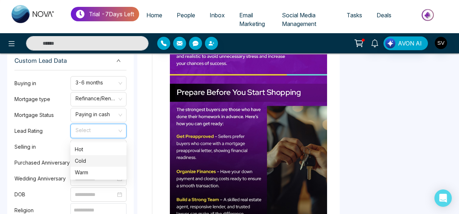
click at [86, 161] on div "Cold" at bounding box center [98, 161] width 47 height 8
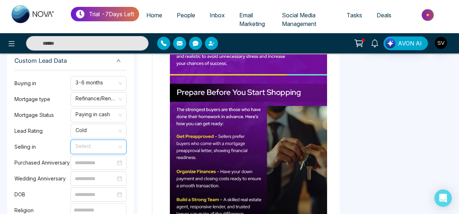
click at [94, 151] on input "search" at bounding box center [96, 145] width 42 height 11
click at [89, 168] on div "1 year" at bounding box center [98, 165] width 47 height 8
click at [89, 165] on input at bounding box center [95, 163] width 41 height 8
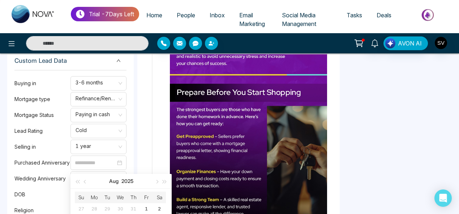
click at [10, 154] on div "S V [PERSON_NAME] Added on [DATE] 10:41 AM Last Connected: 2 hours ago Call Tex…" at bounding box center [70, 54] width 126 height 911
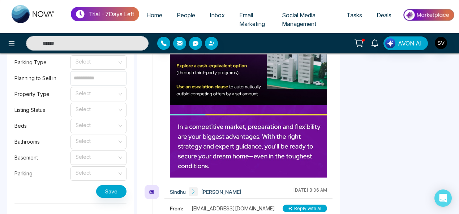
scroll to position [773, 0]
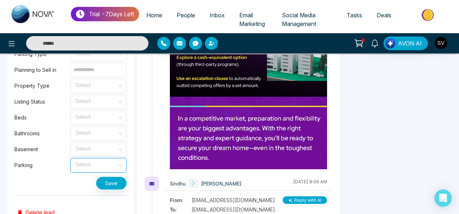
click at [90, 163] on input "search" at bounding box center [96, 164] width 42 height 11
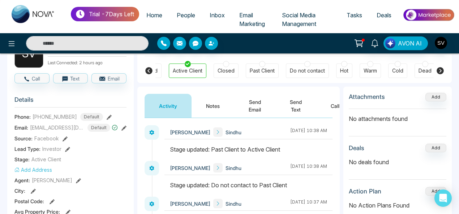
scroll to position [188, 0]
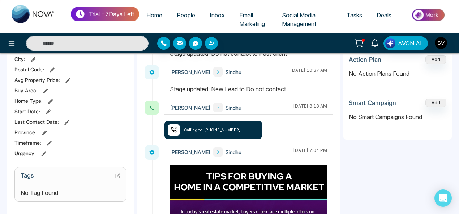
click at [48, 146] on icon at bounding box center [49, 143] width 5 height 5
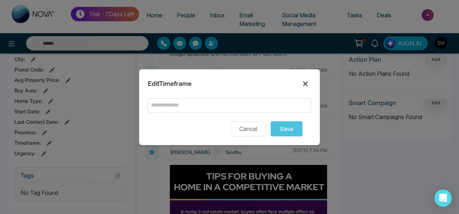
click at [303, 83] on icon at bounding box center [305, 83] width 9 height 9
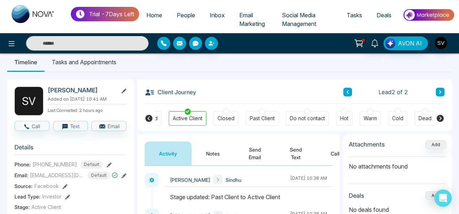
scroll to position [0, 0]
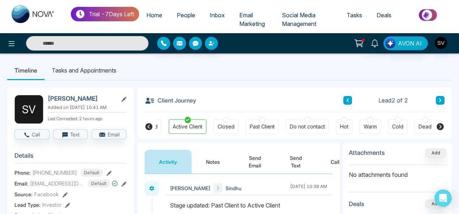
click at [227, 120] on div at bounding box center [226, 120] width 6 height 6
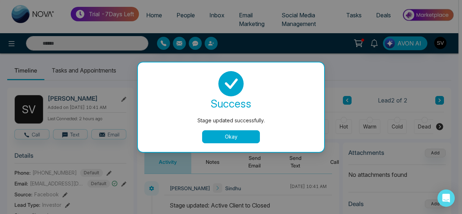
click at [219, 136] on button "Okay" at bounding box center [231, 136] width 58 height 13
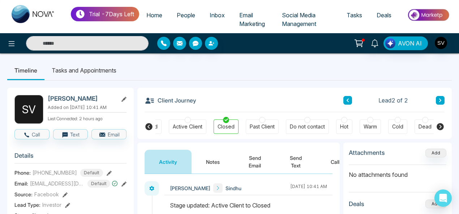
click at [185, 120] on div at bounding box center [188, 120] width 6 height 6
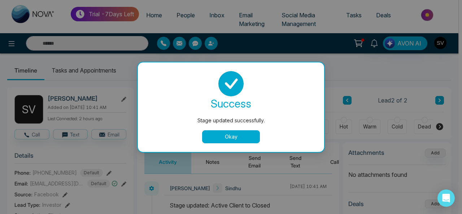
click at [228, 131] on button "Okay" at bounding box center [231, 136] width 58 height 13
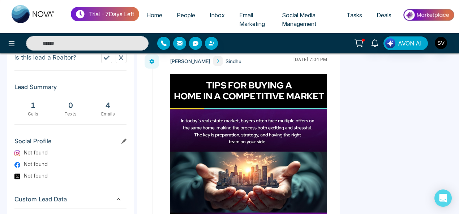
scroll to position [276, 0]
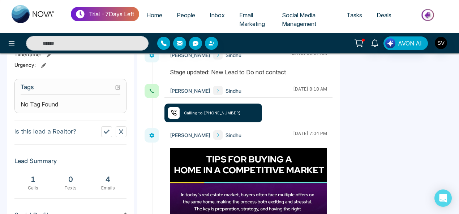
click at [116, 90] on icon at bounding box center [117, 87] width 5 height 5
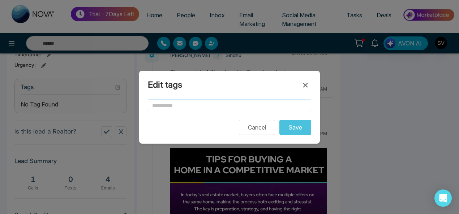
click at [174, 104] on input "text" at bounding box center [229, 106] width 163 height 12
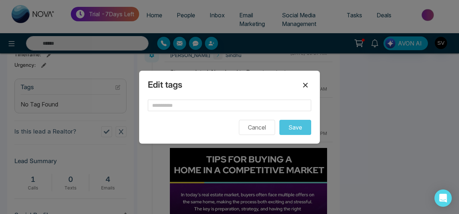
click at [307, 83] on icon at bounding box center [305, 85] width 5 height 5
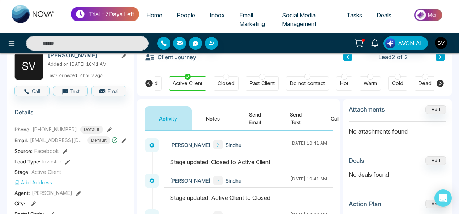
scroll to position [28, 0]
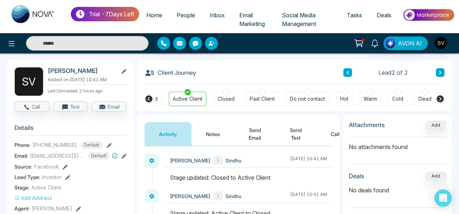
click at [150, 97] on icon at bounding box center [148, 98] width 7 height 7
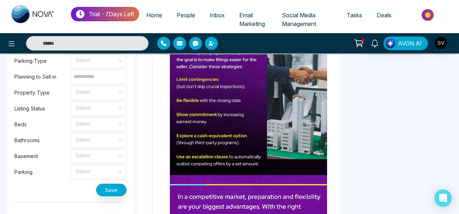
scroll to position [767, 0]
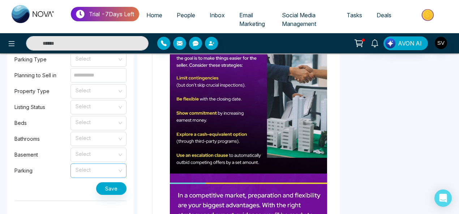
click at [100, 178] on span at bounding box center [96, 171] width 42 height 14
click at [77, 187] on div "1" at bounding box center [98, 189] width 47 height 8
click at [95, 161] on span at bounding box center [96, 155] width 42 height 14
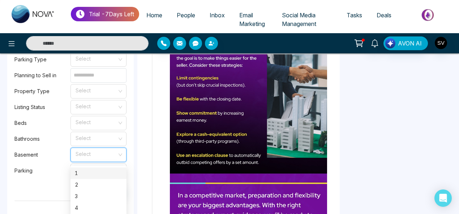
click at [80, 176] on div "1" at bounding box center [98, 173] width 47 height 8
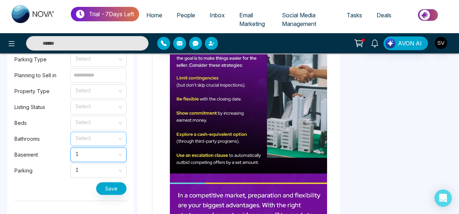
click at [93, 143] on input "search" at bounding box center [96, 137] width 42 height 11
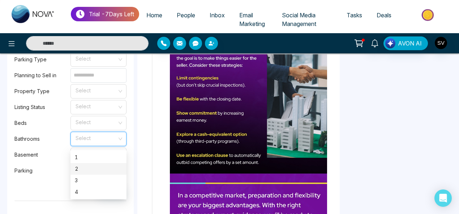
click at [85, 170] on div "2" at bounding box center [98, 169] width 47 height 8
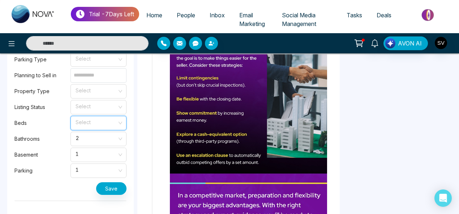
click at [96, 127] on input "search" at bounding box center [96, 121] width 42 height 11
click at [86, 154] on div "2" at bounding box center [98, 153] width 47 height 8
click at [106, 108] on input "search" at bounding box center [96, 105] width 42 height 11
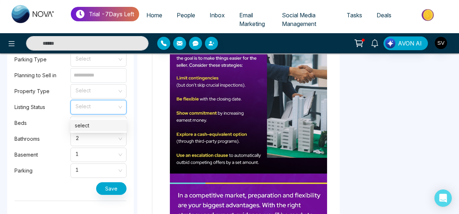
click at [97, 124] on div "select" at bounding box center [98, 126] width 47 height 8
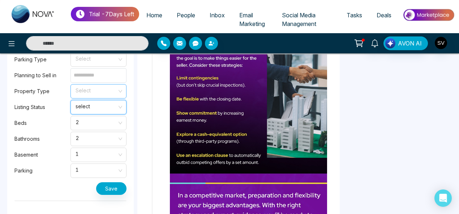
click at [83, 93] on input "search" at bounding box center [96, 90] width 42 height 11
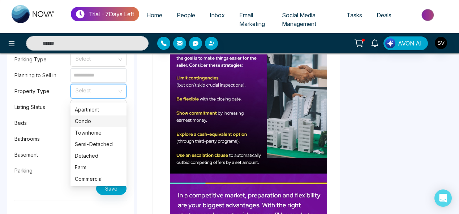
click at [87, 120] on div "Condo" at bounding box center [98, 121] width 47 height 8
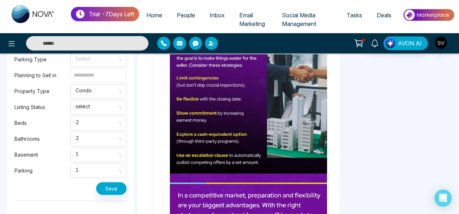
click at [99, 83] on input at bounding box center [98, 75] width 56 height 14
type input "*"
click at [88, 64] on input "search" at bounding box center [96, 58] width 42 height 11
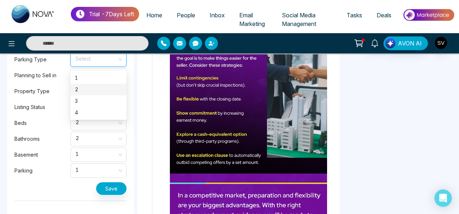
click at [85, 89] on div "2" at bounding box center [98, 90] width 47 height 8
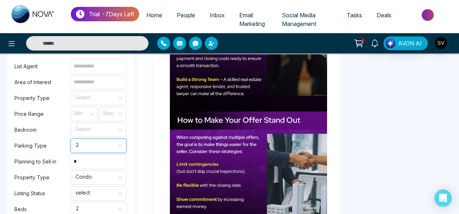
scroll to position [643, 0]
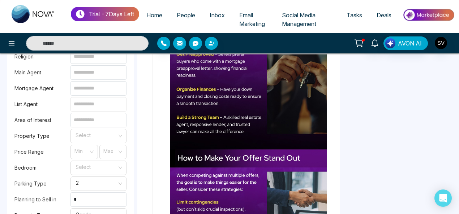
click at [110, 105] on input at bounding box center [98, 104] width 56 height 14
click at [100, 124] on input at bounding box center [98, 120] width 56 height 14
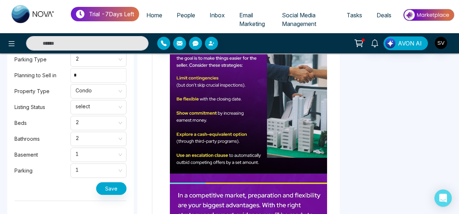
scroll to position [761, 0]
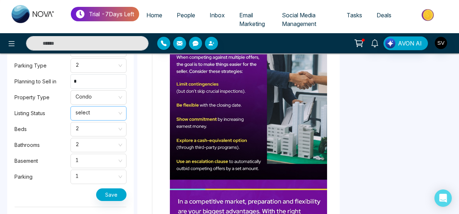
click at [99, 116] on span "select" at bounding box center [99, 113] width 46 height 12
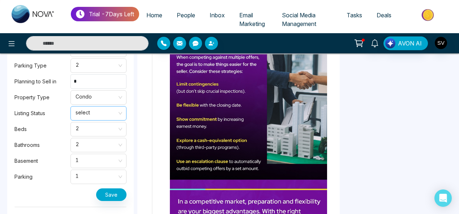
click at [79, 114] on span "select" at bounding box center [99, 113] width 46 height 12
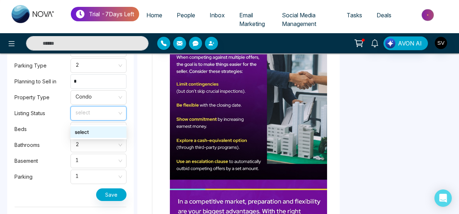
click at [87, 134] on div "select" at bounding box center [98, 132] width 47 height 8
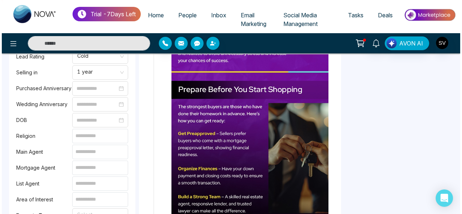
scroll to position [607, 0]
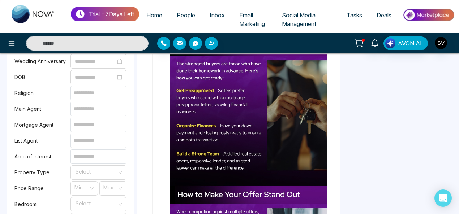
drag, startPoint x: 12, startPoint y: 94, endPoint x: 90, endPoint y: 96, distance: 78.0
click at [90, 96] on input at bounding box center [98, 93] width 56 height 14
click at [39, 94] on label "Religion" at bounding box center [42, 93] width 56 height 8
click at [21, 96] on label "Religion" at bounding box center [42, 93] width 56 height 8
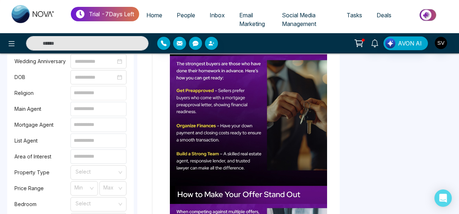
click at [117, 96] on input at bounding box center [98, 93] width 56 height 14
click at [10, 42] on icon at bounding box center [12, 43] width 6 height 5
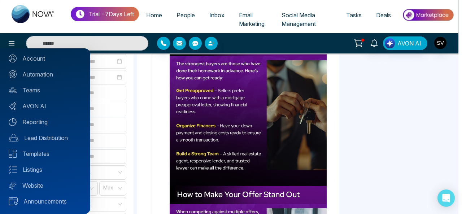
scroll to position [8, 0]
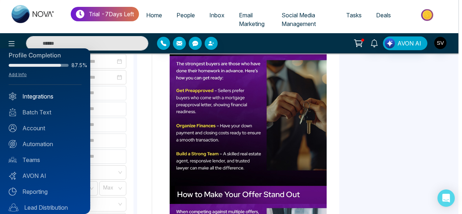
click at [34, 94] on link "Integrations" at bounding box center [45, 96] width 73 height 9
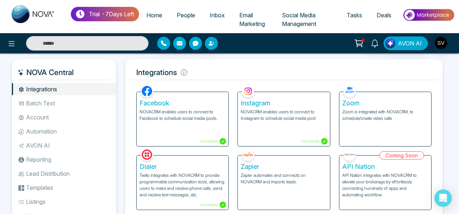
click at [382, 115] on p "Zoom is integrated with NOVACRM, to schedule/create video calls" at bounding box center [385, 115] width 86 height 13
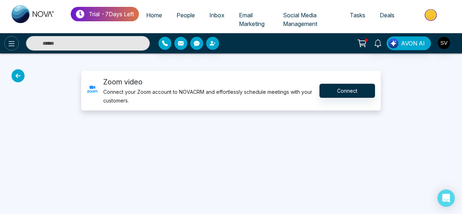
click at [9, 43] on icon at bounding box center [12, 43] width 6 height 5
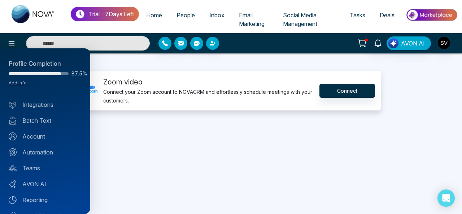
click at [163, 164] on div at bounding box center [231, 107] width 462 height 214
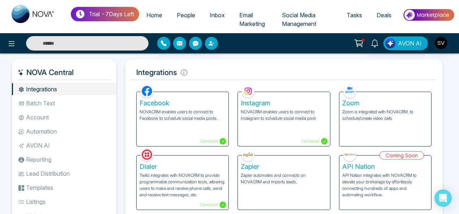
scroll to position [24, 0]
